Goal: Download file/media

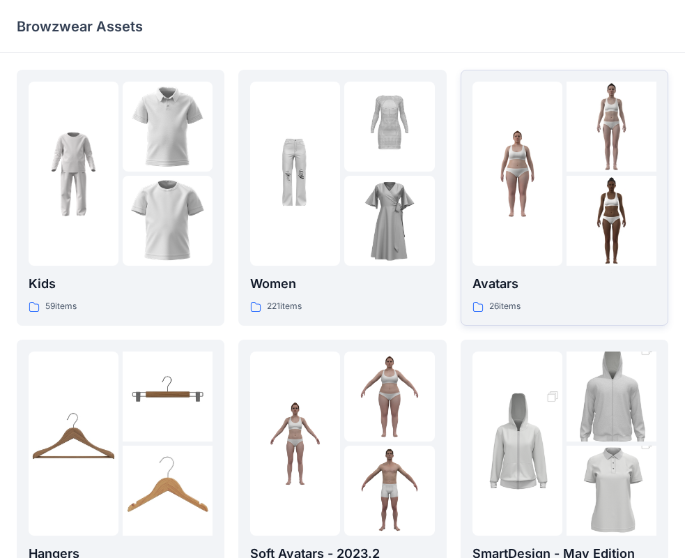
click at [523, 175] on img at bounding box center [518, 174] width 90 height 90
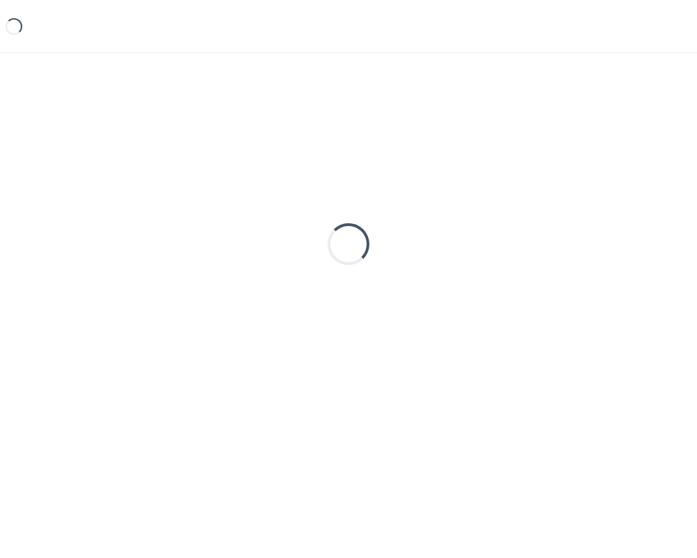
click at [523, 175] on div "Loading..." at bounding box center [349, 244] width 664 height 349
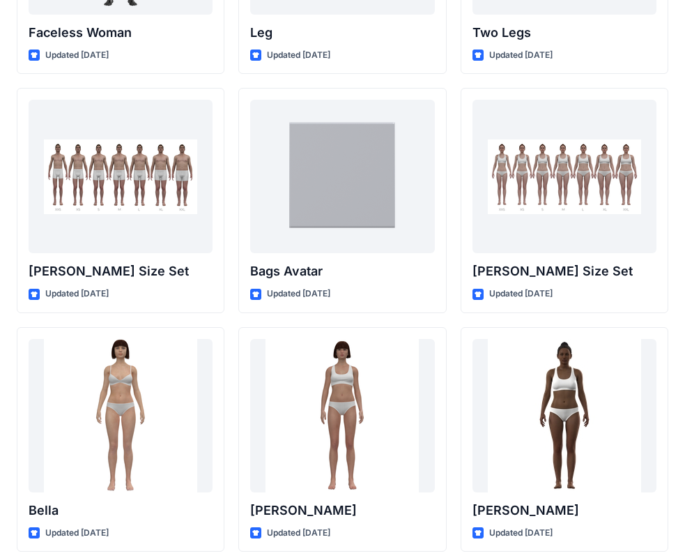
scroll to position [1664, 0]
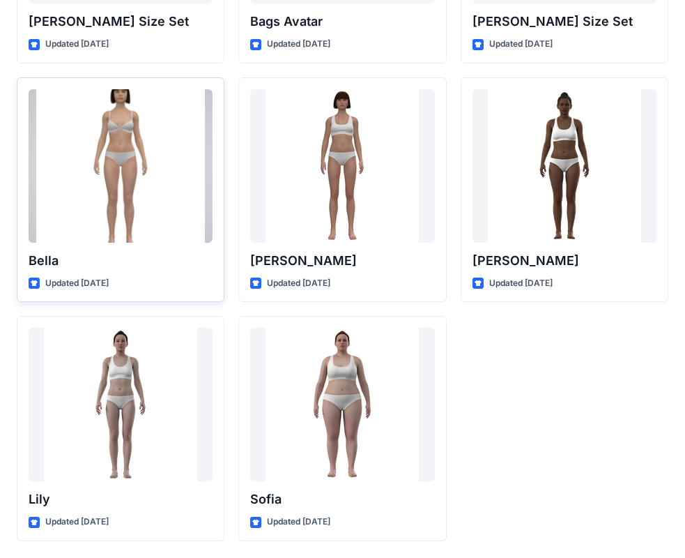
click at [150, 155] on div at bounding box center [121, 165] width 184 height 153
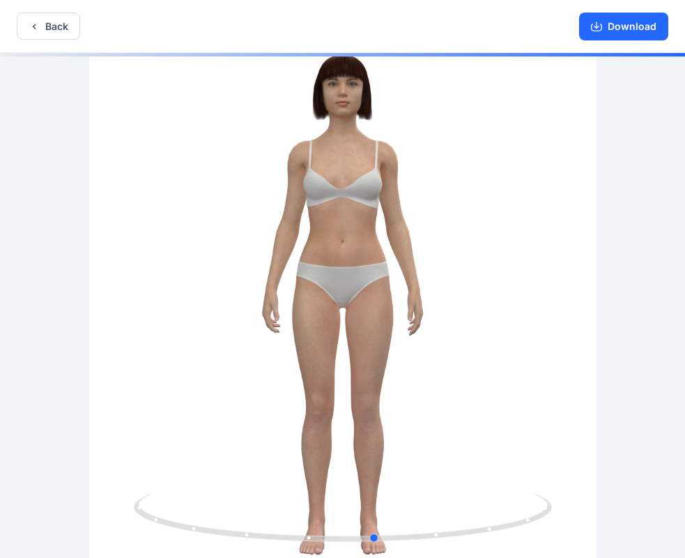
drag, startPoint x: 392, startPoint y: 218, endPoint x: 447, endPoint y: 246, distance: 61.7
click at [447, 246] on div at bounding box center [342, 306] width 685 height 507
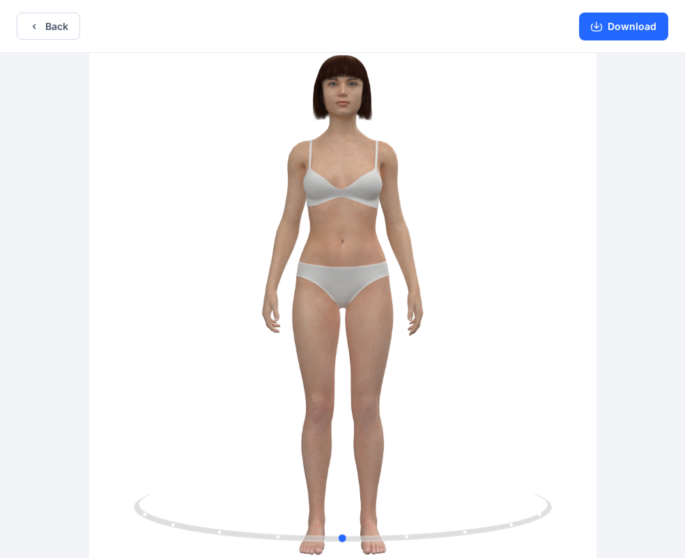
drag, startPoint x: 517, startPoint y: 240, endPoint x: 462, endPoint y: 211, distance: 62.7
click at [462, 211] on div at bounding box center [342, 306] width 685 height 507
click at [614, 31] on button "Download" at bounding box center [623, 27] width 89 height 28
